Goal: Information Seeking & Learning: Learn about a topic

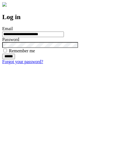
type input "**********"
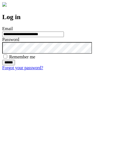
click at [15, 65] on input "******" at bounding box center [8, 63] width 13 height 6
